Goal: Task Accomplishment & Management: Manage account settings

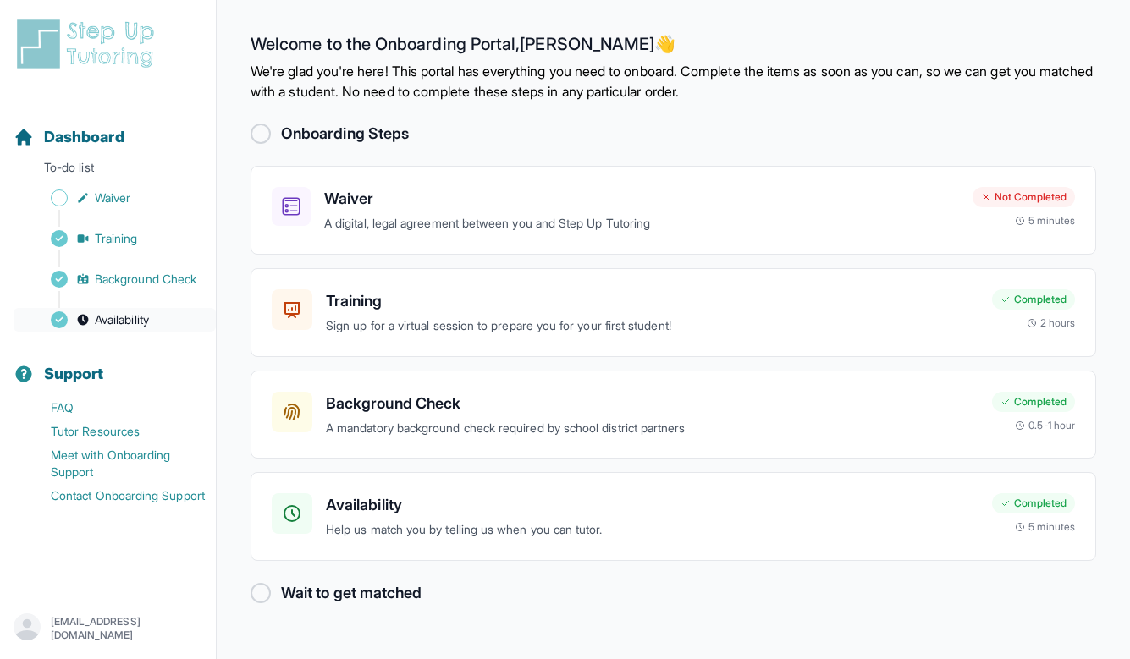
click at [140, 311] on span "Availability" at bounding box center [122, 319] width 54 height 17
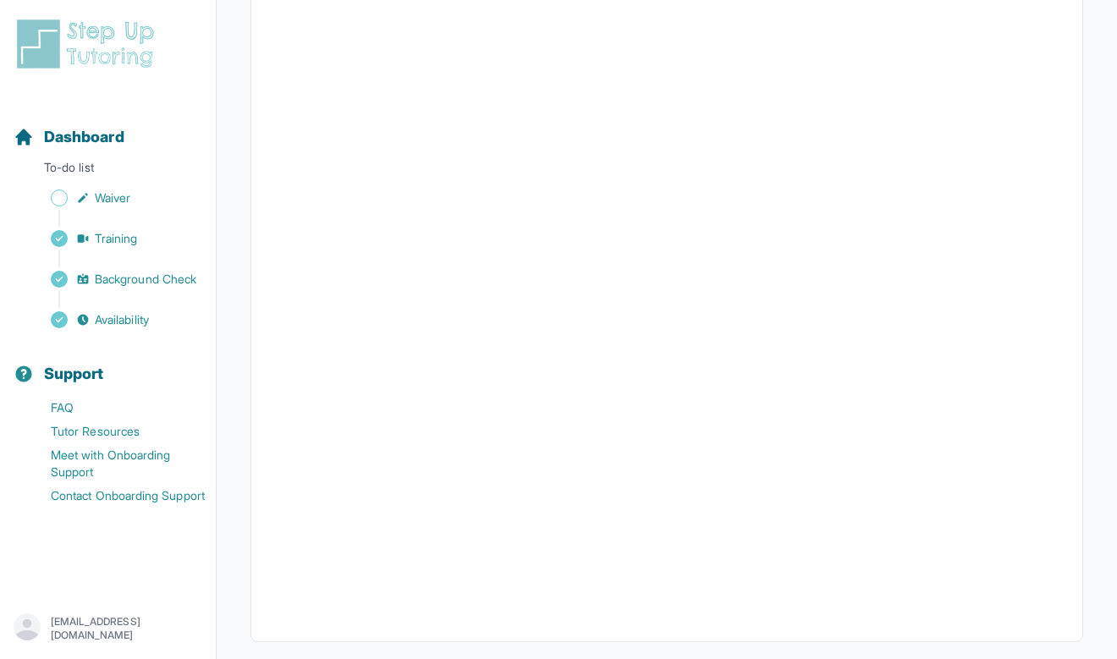
scroll to position [294, 0]
